Goal: Contribute content

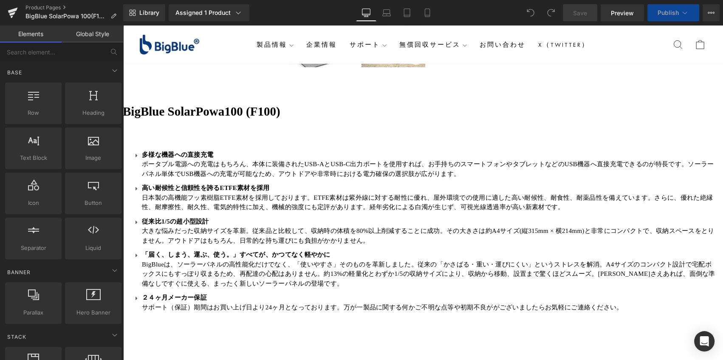
scroll to position [386, 0]
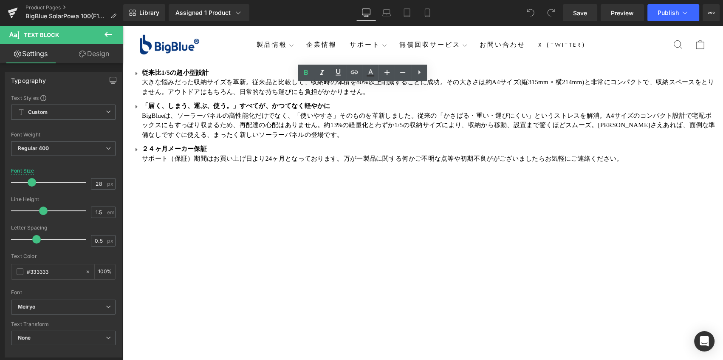
scroll to position [463, 0]
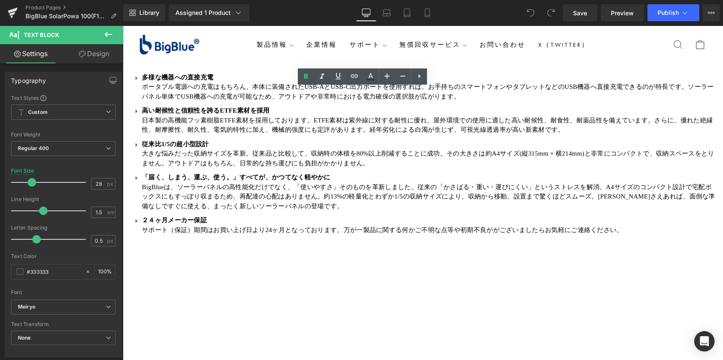
click at [123, 25] on link at bounding box center [123, 25] width 0 height 0
click at [123, 25] on icon at bounding box center [123, 25] width 0 height 0
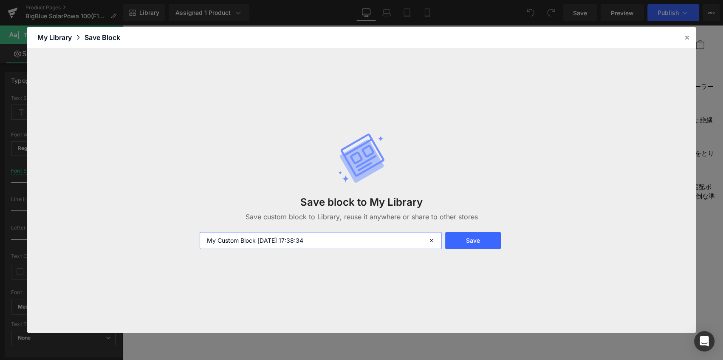
click at [288, 242] on input "My Custom Block 2025-09-02 17:38:34" at bounding box center [321, 240] width 242 height 17
drag, startPoint x: 329, startPoint y: 242, endPoint x: 92, endPoint y: 243, distance: 237.1
click at [97, 254] on div "Save block to My Library Save custom block to Library, reuse it anywhere or sha…" at bounding box center [361, 190] width 669 height 285
type input "spec"
click at [471, 240] on button "Save" at bounding box center [473, 240] width 56 height 17
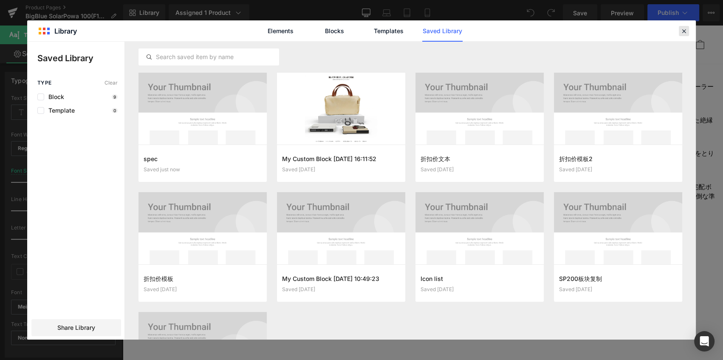
click at [683, 28] on icon at bounding box center [684, 31] width 8 height 8
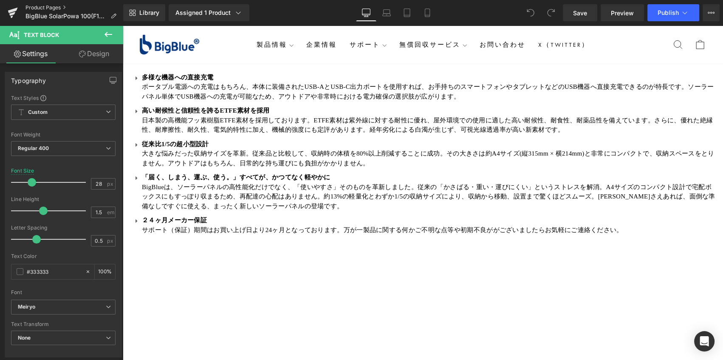
click at [42, 8] on link "Product Pages" at bounding box center [74, 7] width 98 height 7
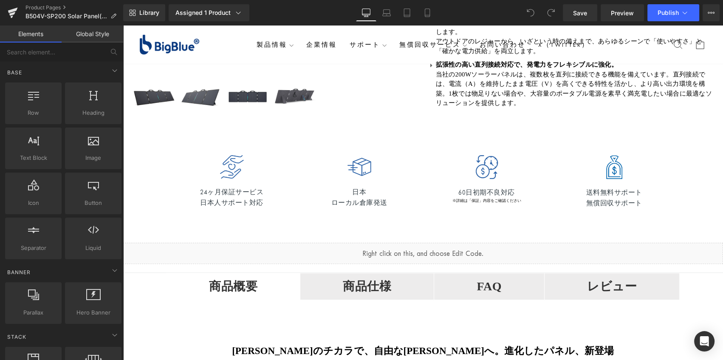
scroll to position [386, 0]
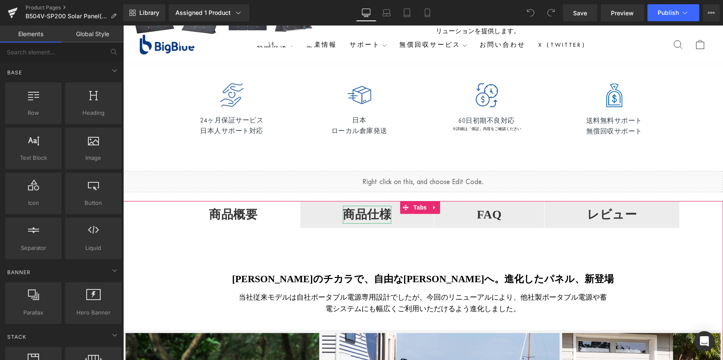
click at [374, 216] on strong "商品仕様" at bounding box center [367, 214] width 48 height 13
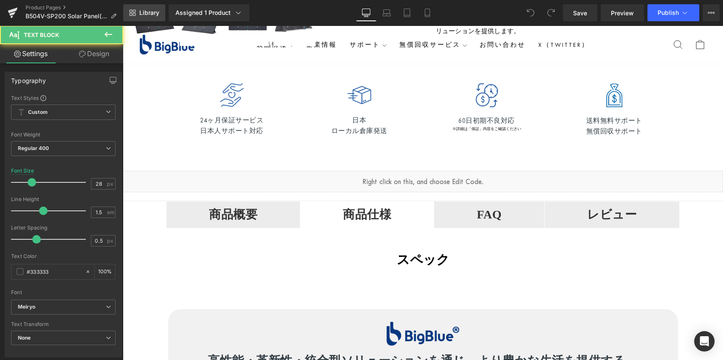
click at [149, 11] on span "Library" at bounding box center [149, 13] width 20 height 8
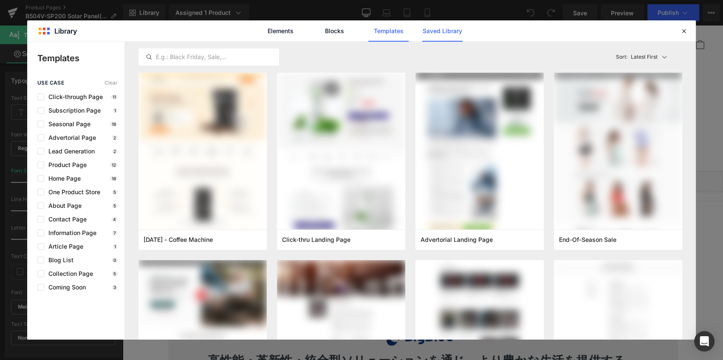
click at [430, 27] on link "Saved Library" at bounding box center [442, 30] width 40 height 21
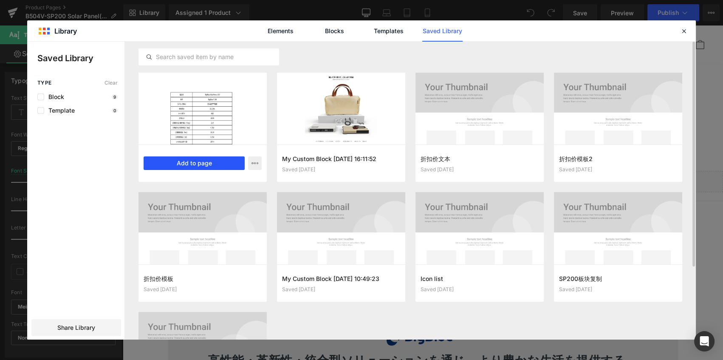
click at [190, 166] on button "Add to page" at bounding box center [194, 163] width 101 height 14
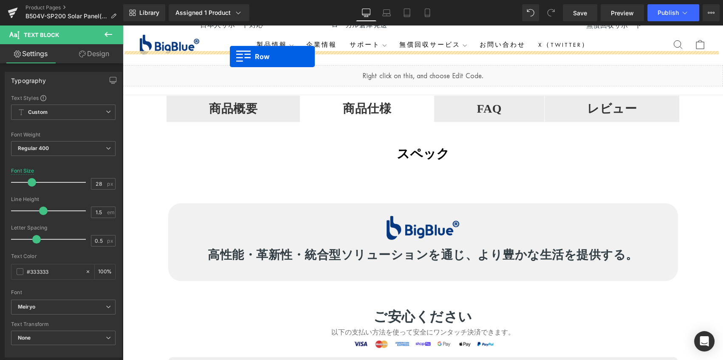
scroll to position [475, 0]
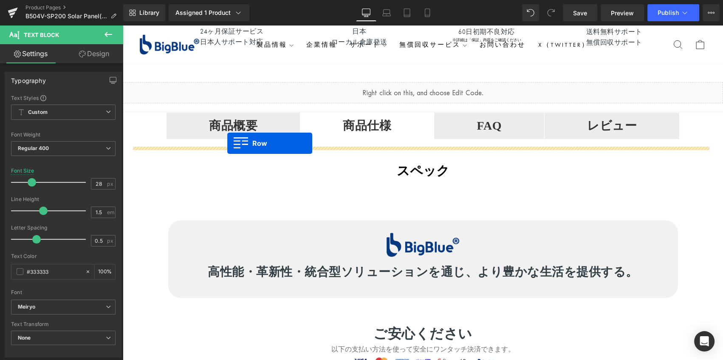
drag, startPoint x: 172, startPoint y: 76, endPoint x: 227, endPoint y: 143, distance: 87.3
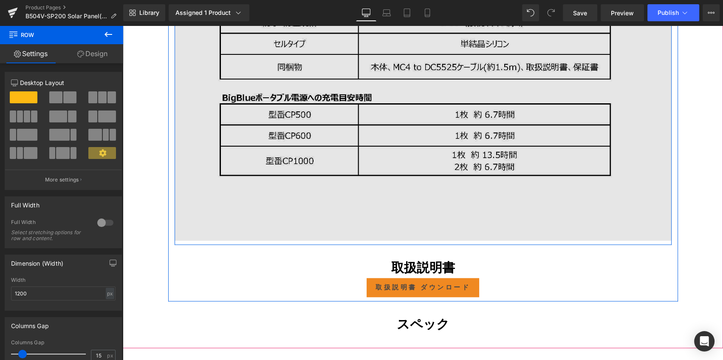
scroll to position [1131, 0]
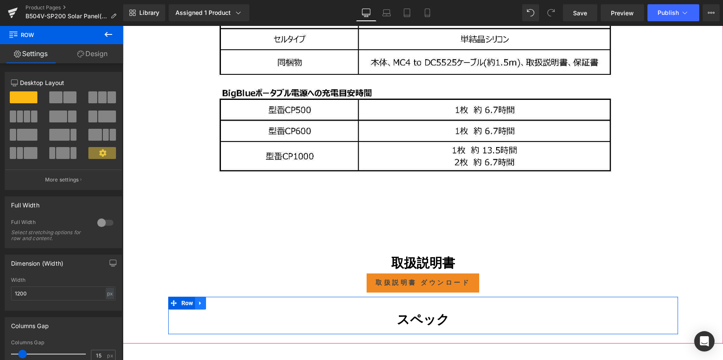
click at [201, 303] on link at bounding box center [200, 303] width 11 height 13
click at [220, 301] on icon at bounding box center [223, 303] width 6 height 6
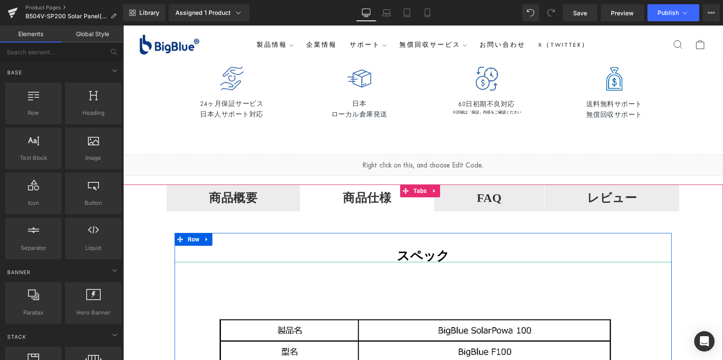
scroll to position [398, 0]
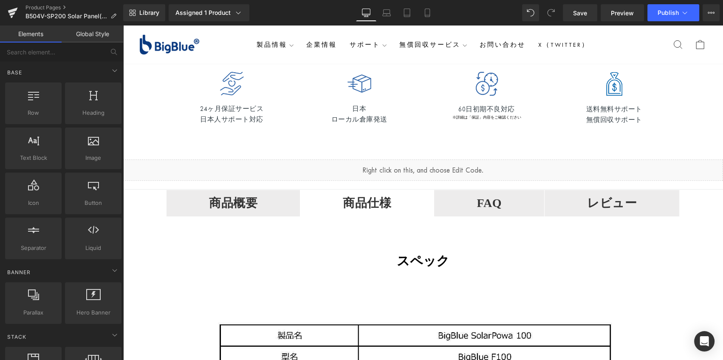
click at [261, 208] on span "商品概要 Text Block" at bounding box center [233, 203] width 133 height 26
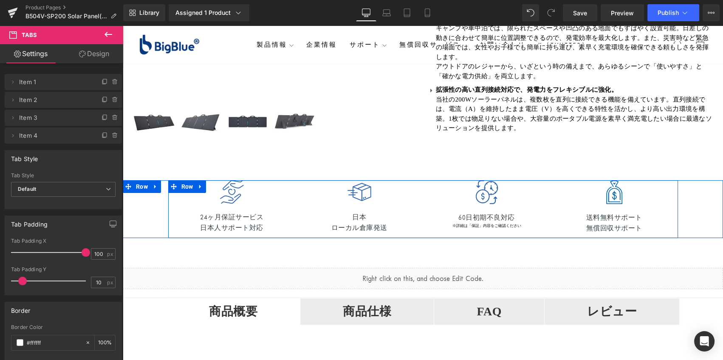
scroll to position [390, 0]
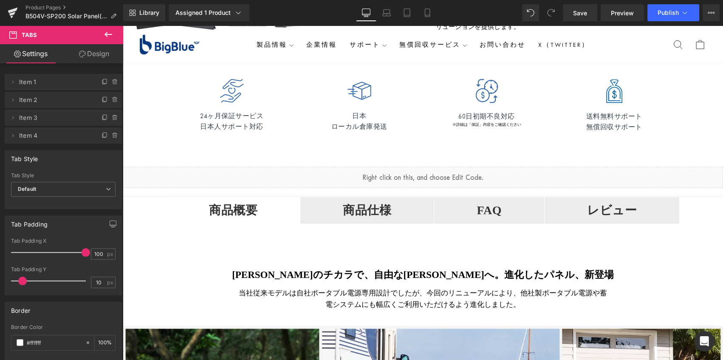
click at [379, 212] on strong "商品仕様" at bounding box center [367, 210] width 48 height 13
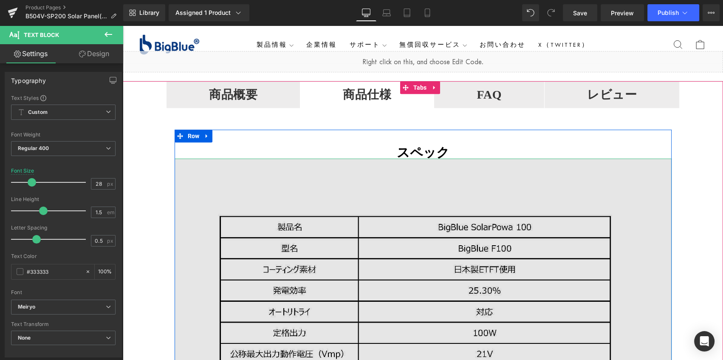
scroll to position [622, 0]
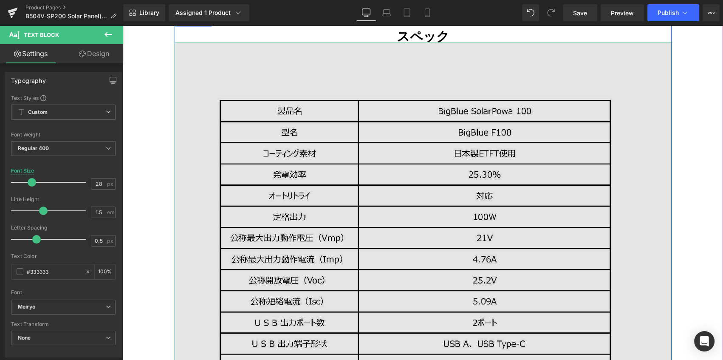
drag, startPoint x: 375, startPoint y: 188, endPoint x: 153, endPoint y: 160, distance: 223.6
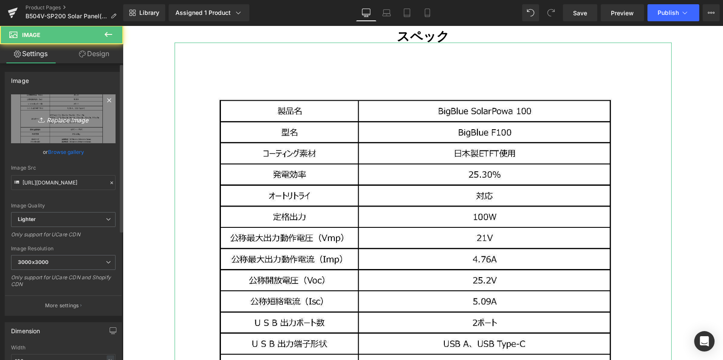
click at [64, 121] on icon "Replace Image" at bounding box center [63, 118] width 68 height 11
type input "C:\fakepath\B504 spec.jpg"
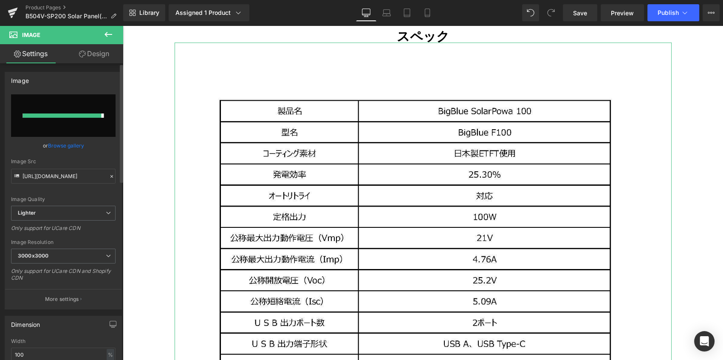
type input "https://ucarecdn.com/dcc71f1f-1e6f-4e42-9dfe-5553cf057581/-/format/auto/-/previ…"
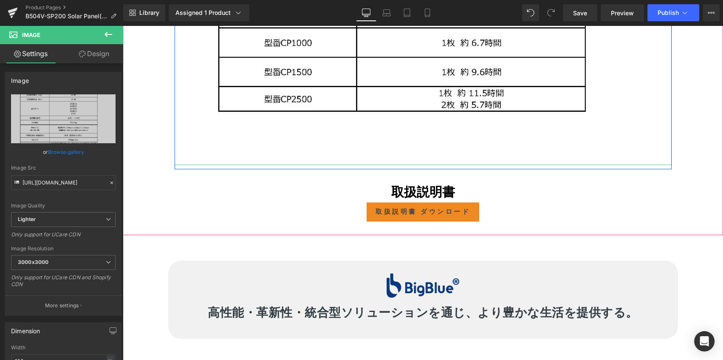
scroll to position [1279, 0]
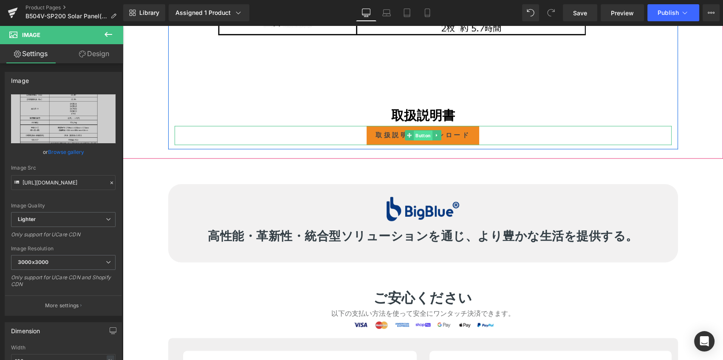
click at [417, 132] on span "Button" at bounding box center [423, 135] width 19 height 10
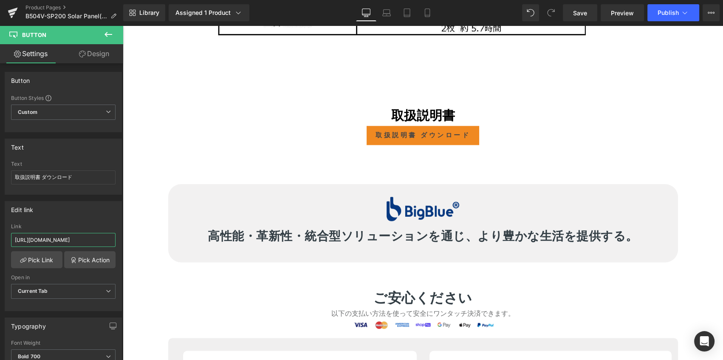
drag, startPoint x: 137, startPoint y: 264, endPoint x: 156, endPoint y: 240, distance: 30.0
paste input "ZZM9EgD1WllBRd2K-NjbtCu1MljYicth/view?usp=drive_link"
type input "https://drive.google.com/file/d/1ZZM9EgD1WllBRd2K-NjbtCu1MljYicth/view?usp=driv…"
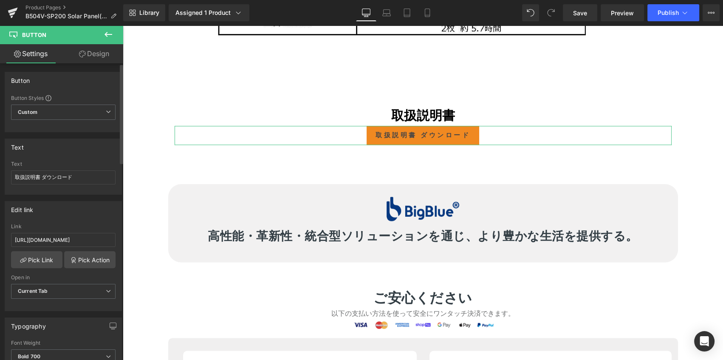
click at [108, 212] on div "Edit link" at bounding box center [63, 209] width 116 height 16
drag, startPoint x: 584, startPoint y: 13, endPoint x: 374, endPoint y: 145, distance: 248.2
click at [584, 13] on span "Save" at bounding box center [580, 12] width 14 height 9
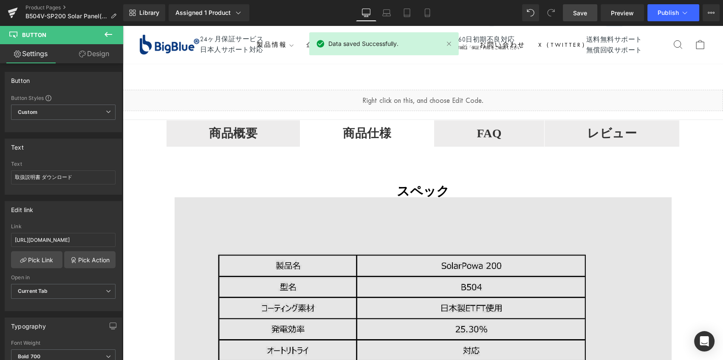
scroll to position [429, 0]
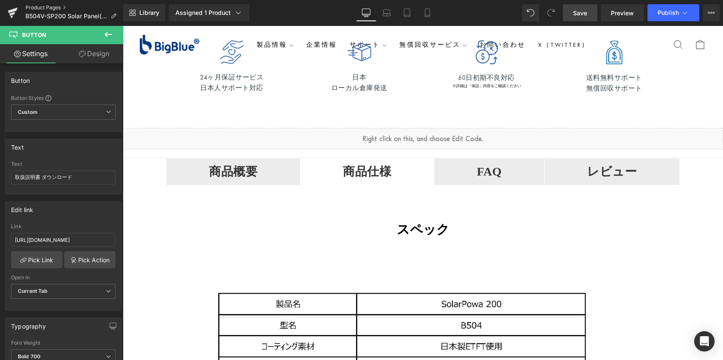
click at [52, 8] on link "Product Pages" at bounding box center [74, 7] width 98 height 7
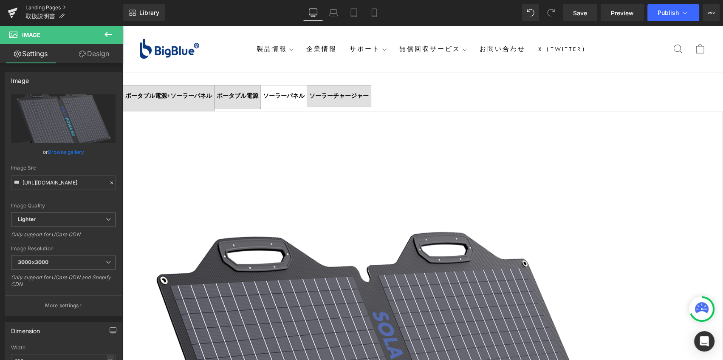
click at [41, 8] on link "Landing Pages" at bounding box center [74, 7] width 98 height 7
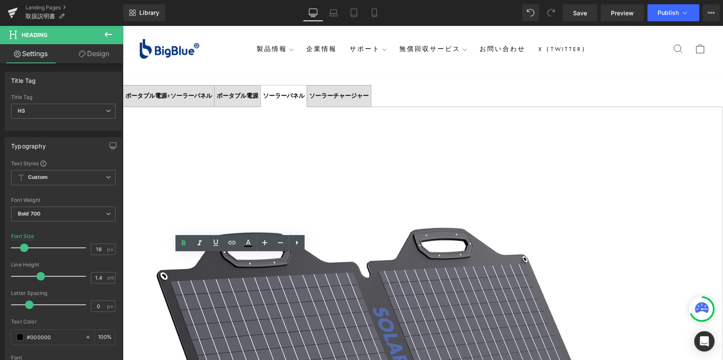
click at [229, 78] on div "ポータブル電源+ソーラーパネル Text Block ポータブル電源 Text Block ソーラーパネル Text Block ソーラーチャージャー Tex…" at bounding box center [423, 99] width 600 height 54
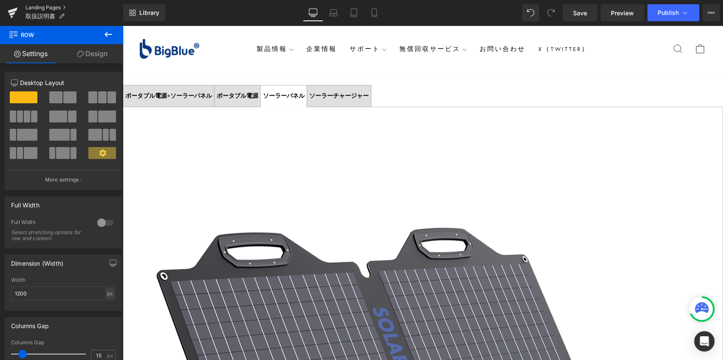
click at [49, 8] on link "Landing Pages" at bounding box center [74, 7] width 98 height 7
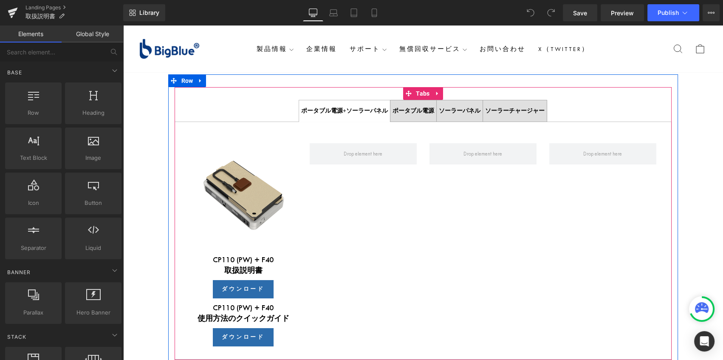
click at [414, 113] on strong "ポータブル電源" at bounding box center [414, 110] width 42 height 6
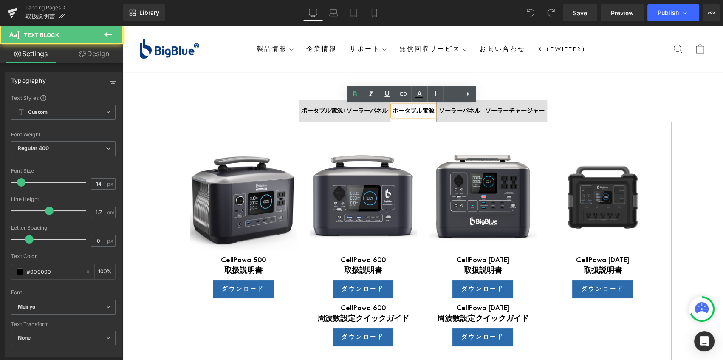
click at [458, 113] on strong "ソーラーパネル" at bounding box center [460, 110] width 42 height 6
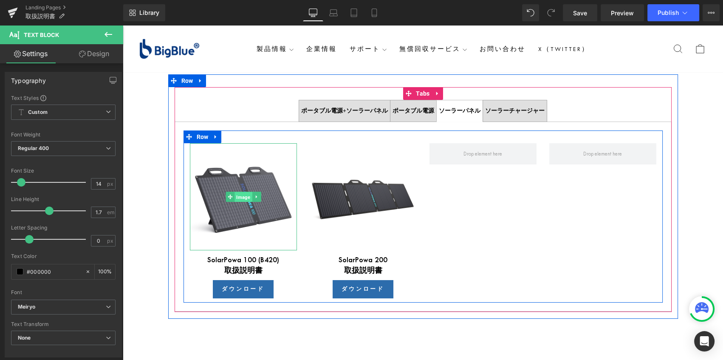
click at [243, 197] on span "Image" at bounding box center [243, 197] width 17 height 10
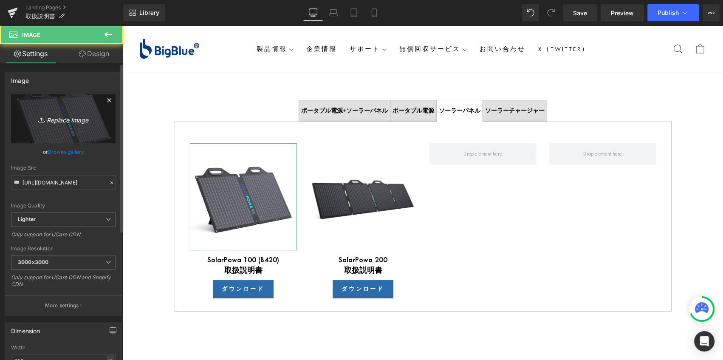
click at [71, 124] on link "Replace Image" at bounding box center [63, 118] width 105 height 49
type input "C:\fakepath\F100-1+.png"
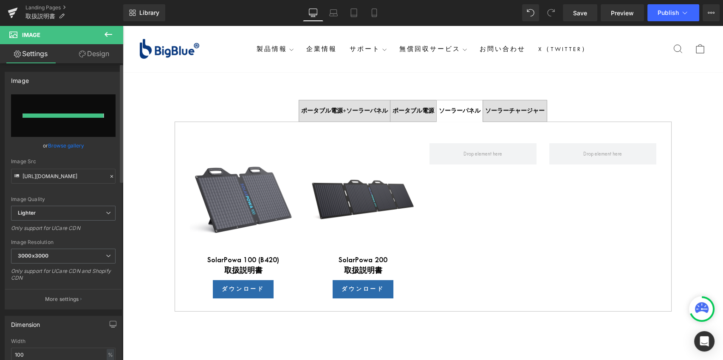
type input "[URL][DOMAIN_NAME]"
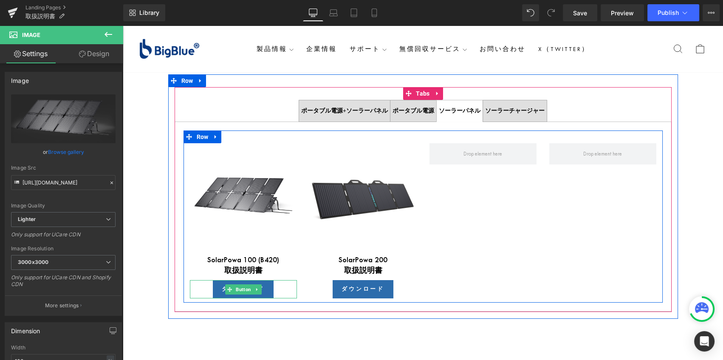
drag, startPoint x: 240, startPoint y: 286, endPoint x: 160, endPoint y: 255, distance: 86.1
click at [240, 286] on span "Button" at bounding box center [243, 289] width 19 height 10
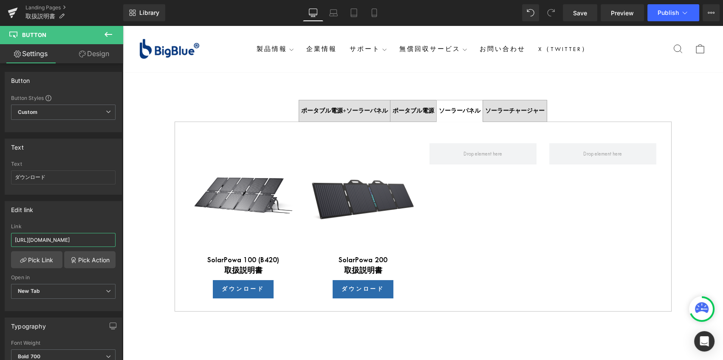
drag, startPoint x: 135, startPoint y: 265, endPoint x: 164, endPoint y: 239, distance: 38.5
paste input "[DOMAIN_NAME][URL]"
type input "[URL][DOMAIN_NAME]"
click at [97, 217] on div "Edit link [URL][DOMAIN_NAME] Link [URL][DOMAIN_NAME] Pick Link Pick Action Curr…" at bounding box center [63, 256] width 117 height 110
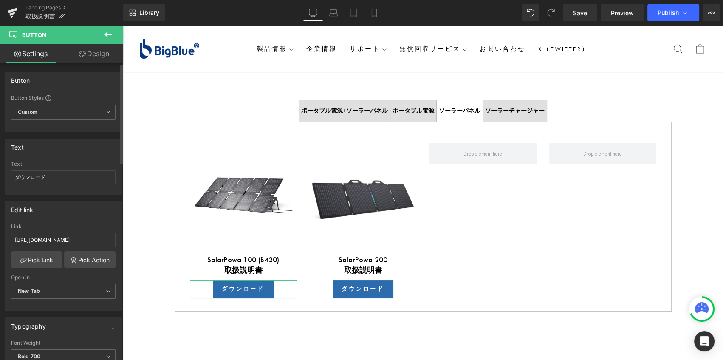
scroll to position [0, 0]
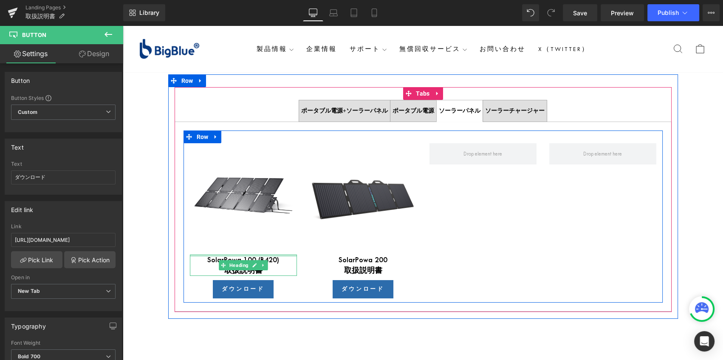
click at [275, 256] on div at bounding box center [243, 256] width 107 height 2
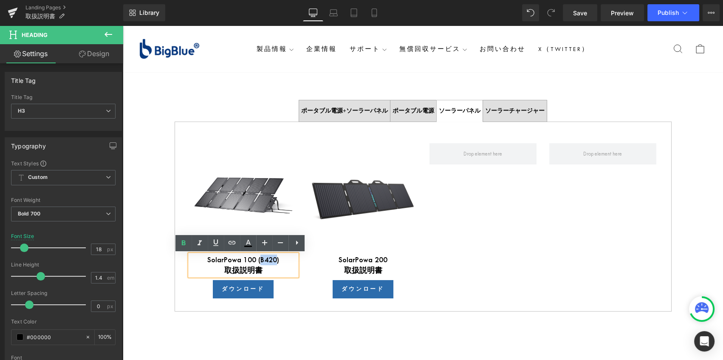
drag, startPoint x: 277, startPoint y: 261, endPoint x: 260, endPoint y: 260, distance: 17.1
click at [260, 260] on div "SolarPowa 100 (B420) 取扱説明書" at bounding box center [243, 265] width 107 height 21
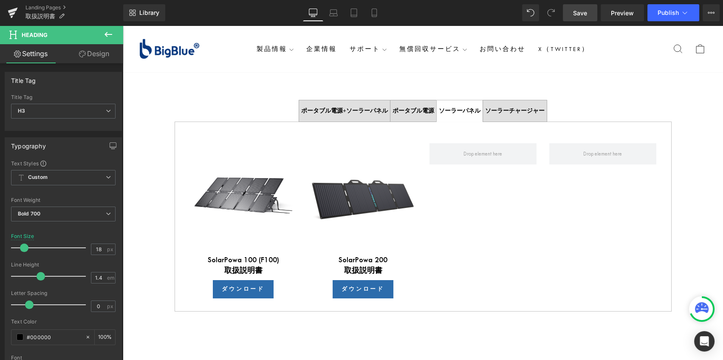
click at [583, 11] on span "Save" at bounding box center [580, 12] width 14 height 9
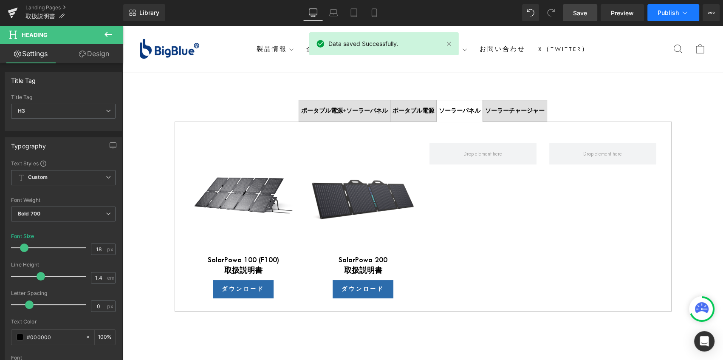
click at [667, 9] on span "Publish" at bounding box center [668, 12] width 21 height 7
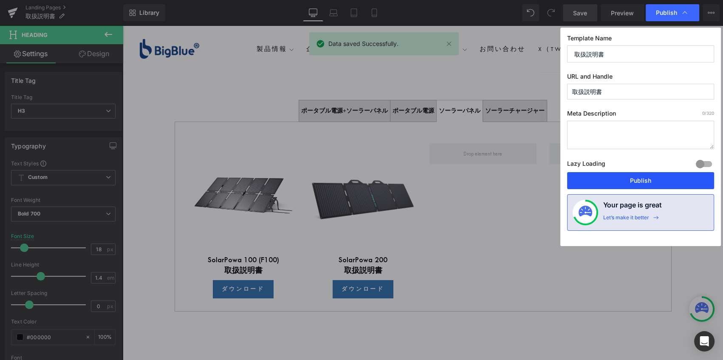
click at [649, 178] on button "Publish" at bounding box center [640, 180] width 147 height 17
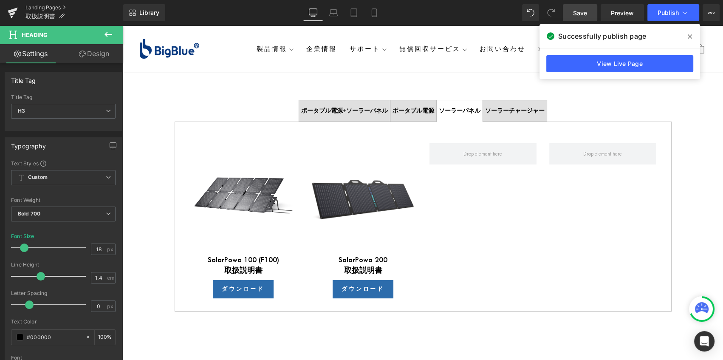
click at [47, 6] on link "Landing Pages" at bounding box center [74, 7] width 98 height 7
